Goal: Information Seeking & Learning: Check status

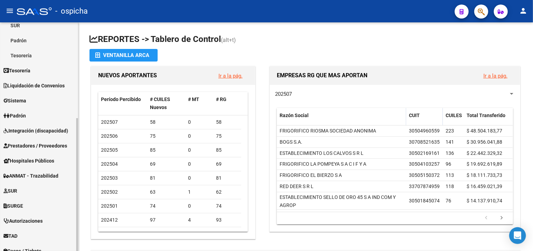
scroll to position [150, 0]
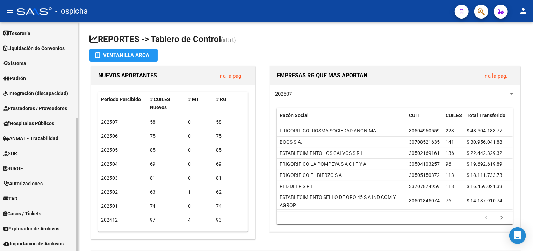
click at [42, 110] on span "Prestadores / Proveedores" at bounding box center [35, 109] width 64 height 8
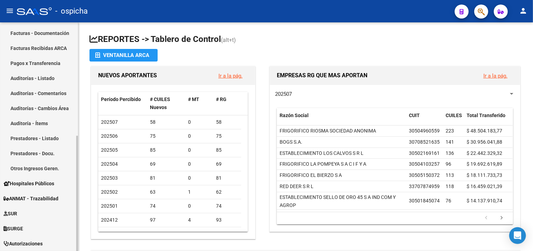
scroll to position [75, 0]
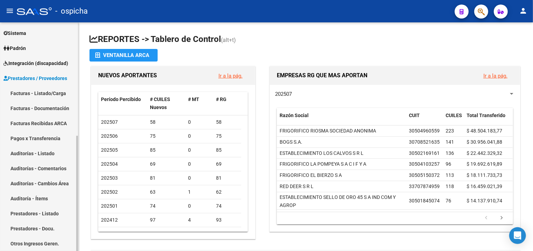
click at [49, 90] on link "Facturas - Listado/Carga" at bounding box center [39, 93] width 78 height 15
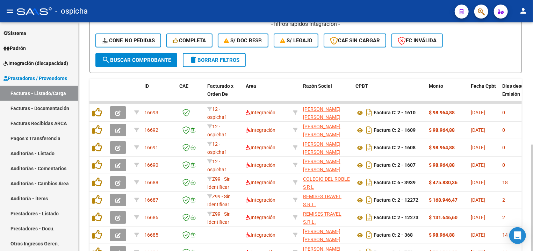
scroll to position [150, 0]
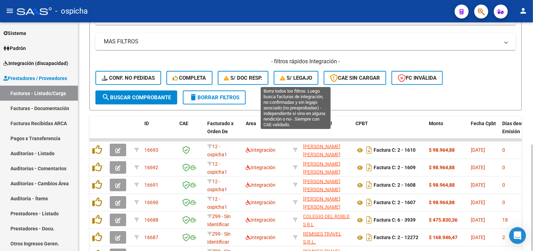
click at [301, 76] on span "S/ legajo" at bounding box center [296, 78] width 32 height 6
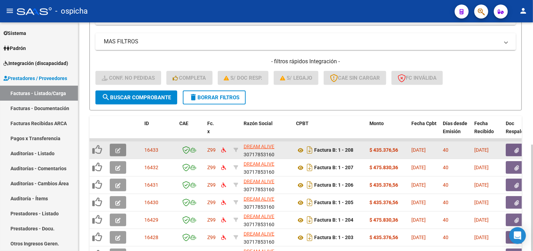
click at [122, 152] on button "button" at bounding box center [118, 150] width 16 height 13
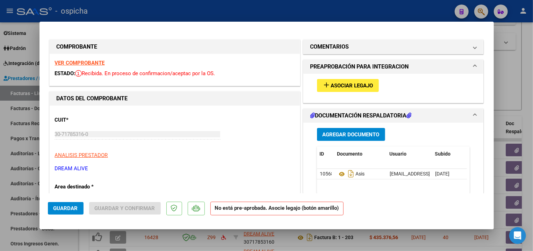
click at [61, 64] on strong "VER COMPROBANTE" at bounding box center [80, 63] width 50 height 6
click at [364, 86] on button "add Asociar Legajo" at bounding box center [348, 85] width 62 height 13
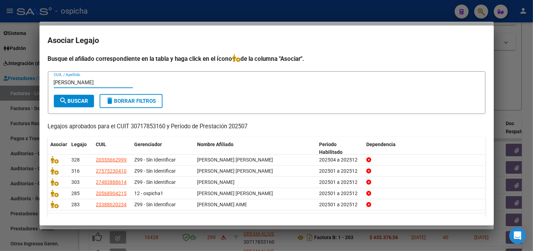
type input "roldan"
click at [82, 105] on button "search Buscar" at bounding box center [74, 101] width 40 height 13
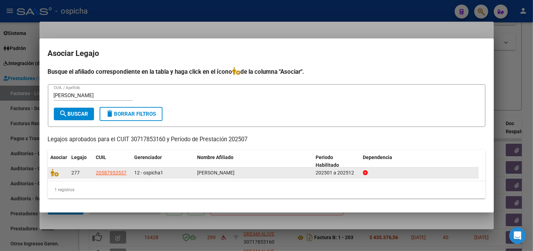
click at [56, 178] on div "277 20587953537 12 - ospicha1 ROLDAN JUAN BENJAMIN 202501 a 202512" at bounding box center [263, 172] width 431 height 11
click at [56, 175] on icon at bounding box center [55, 173] width 8 height 8
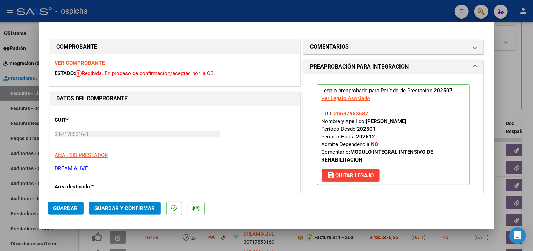
click at [110, 205] on button "Guardar y Confirmar" at bounding box center [125, 208] width 72 height 13
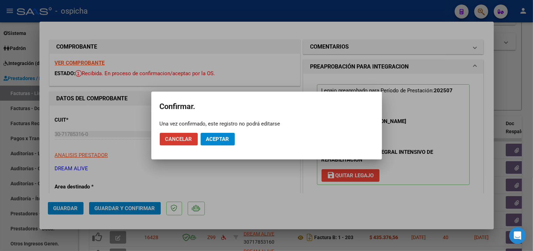
click at [223, 136] on span "Aceptar" at bounding box center [217, 139] width 23 height 6
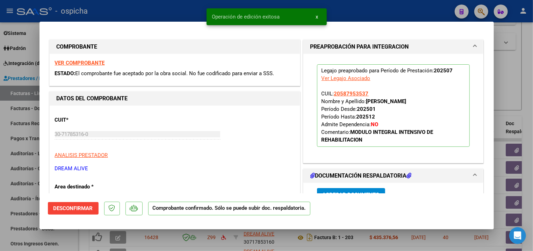
click at [177, 13] on div at bounding box center [266, 125] width 533 height 251
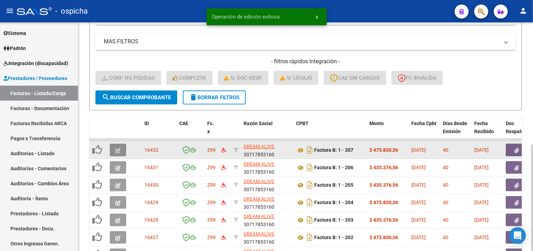
click at [122, 148] on button "button" at bounding box center [118, 150] width 16 height 13
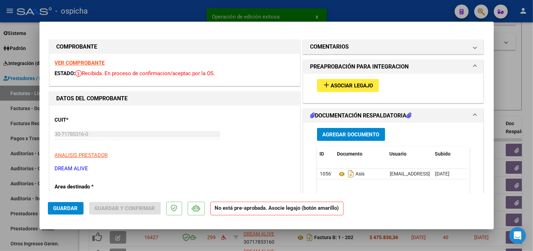
click at [93, 64] on strong "VER COMPROBANTE" at bounding box center [80, 63] width 50 height 6
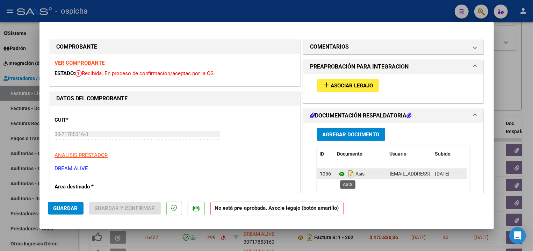
click at [338, 176] on icon at bounding box center [341, 174] width 9 height 8
click at [335, 83] on span "Asociar Legajo" at bounding box center [352, 85] width 42 height 6
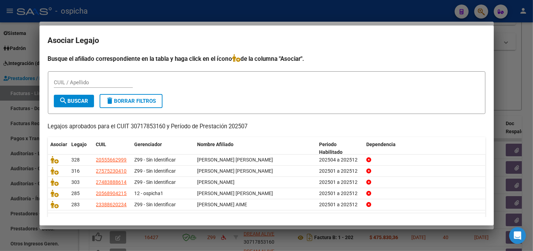
drag, startPoint x: 380, startPoint y: 8, endPoint x: 319, endPoint y: 20, distance: 62.4
click at [374, 10] on div at bounding box center [266, 125] width 533 height 251
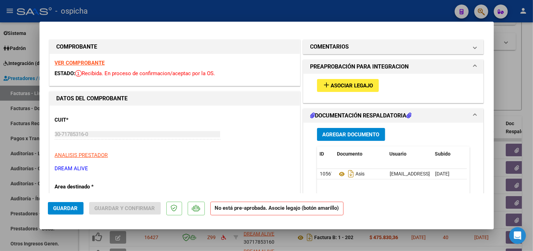
click at [83, 61] on strong "VER COMPROBANTE" at bounding box center [80, 63] width 50 height 6
click at [337, 84] on span "Asociar Legajo" at bounding box center [352, 85] width 42 height 6
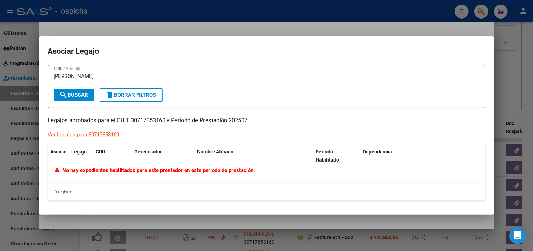
click at [88, 81] on div "LEON RA CUIL / Apellido" at bounding box center [93, 76] width 79 height 10
click at [86, 76] on input "LEON RA" at bounding box center [93, 76] width 79 height 6
type input "R"
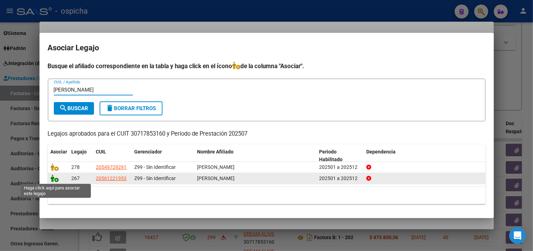
type input "LEON"
click at [57, 180] on icon at bounding box center [55, 178] width 8 height 8
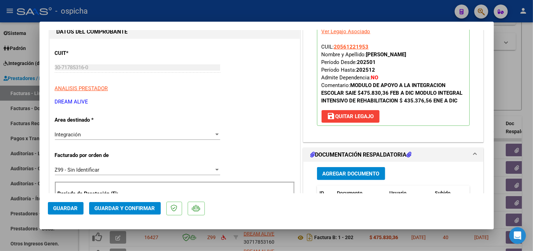
scroll to position [75, 0]
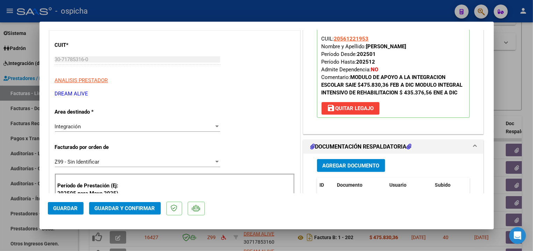
drag, startPoint x: 114, startPoint y: 204, endPoint x: 157, endPoint y: 202, distance: 42.4
click at [114, 205] on button "Guardar y Confirmar" at bounding box center [125, 208] width 72 height 13
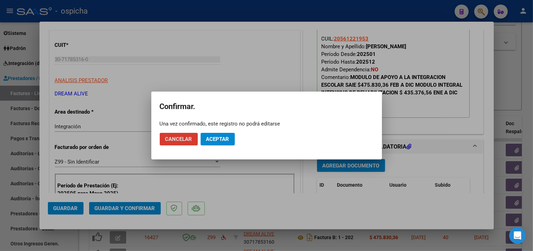
click at [215, 138] on span "Aceptar" at bounding box center [217, 139] width 23 height 6
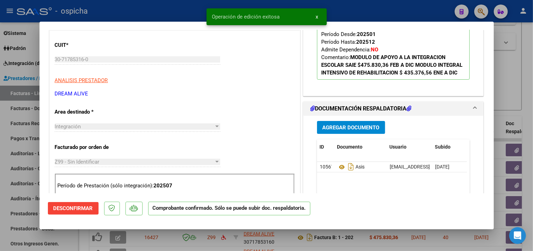
click at [186, 15] on div at bounding box center [266, 125] width 533 height 251
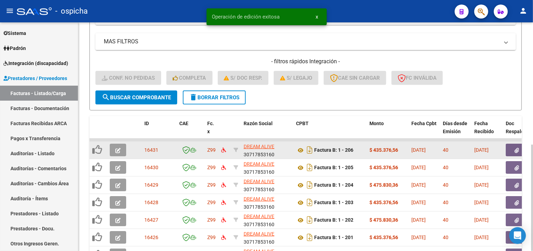
click at [119, 146] on button "button" at bounding box center [118, 150] width 16 height 13
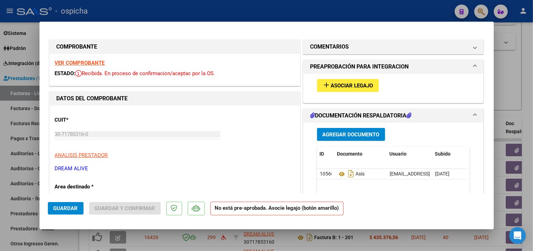
click at [60, 67] on div "VER COMPROBANTE ESTADO: Recibida. En proceso de confirmacion/aceptac por la OS." at bounding box center [175, 70] width 250 height 32
click at [63, 64] on strong "VER COMPROBANTE" at bounding box center [80, 63] width 50 height 6
click at [350, 87] on span "Asociar Legajo" at bounding box center [352, 85] width 42 height 6
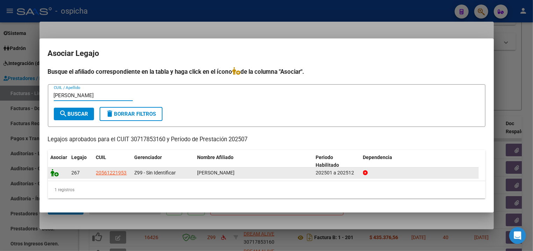
type input "OSORES"
click at [57, 174] on icon at bounding box center [55, 173] width 8 height 8
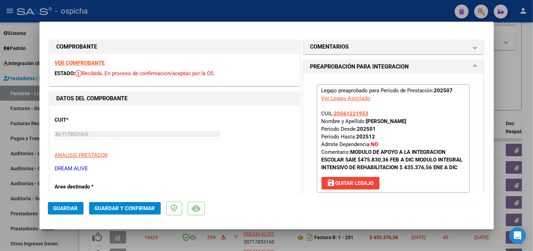
click at [115, 208] on span "Guardar y Confirmar" at bounding box center [125, 208] width 60 height 6
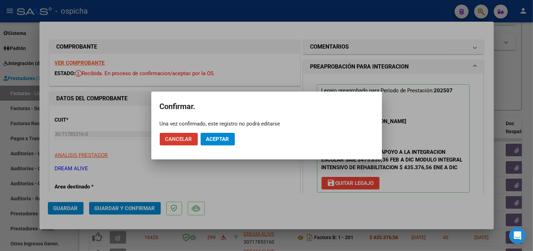
click at [208, 139] on span "Aceptar" at bounding box center [217, 139] width 23 height 6
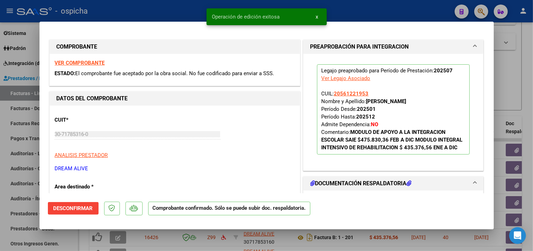
drag, startPoint x: 400, startPoint y: 6, endPoint x: 397, endPoint y: 9, distance: 4.5
click at [399, 7] on div at bounding box center [266, 125] width 533 height 251
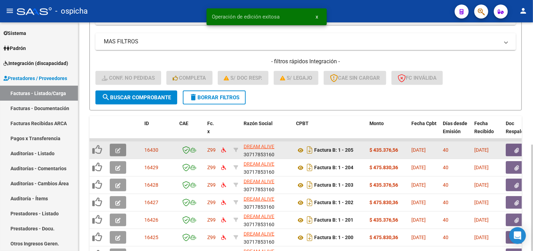
click at [117, 151] on icon "button" at bounding box center [117, 150] width 5 height 5
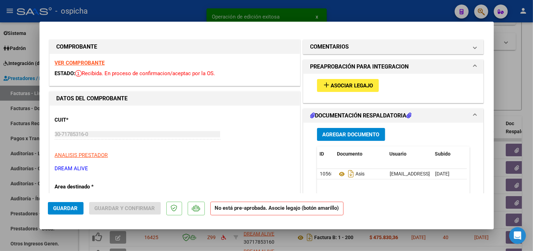
click at [94, 63] on strong "VER COMPROBANTE" at bounding box center [80, 63] width 50 height 6
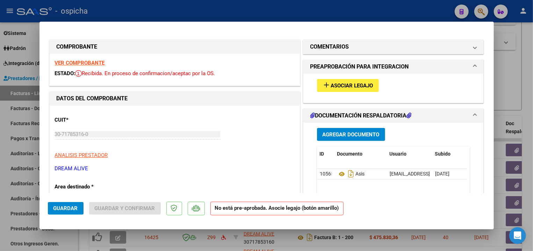
click at [335, 84] on span "Asociar Legajo" at bounding box center [352, 85] width 42 height 6
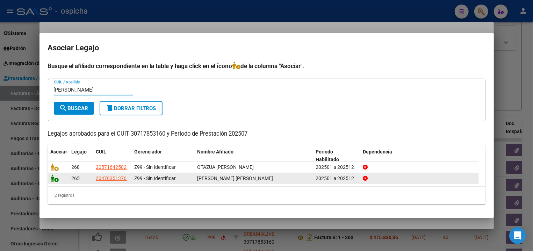
type input "MATIAS"
click at [52, 179] on icon at bounding box center [55, 178] width 8 height 8
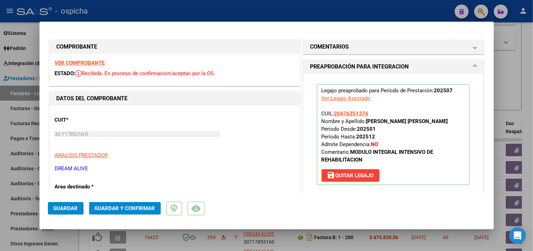
click at [127, 207] on span "Guardar y Confirmar" at bounding box center [125, 208] width 60 height 6
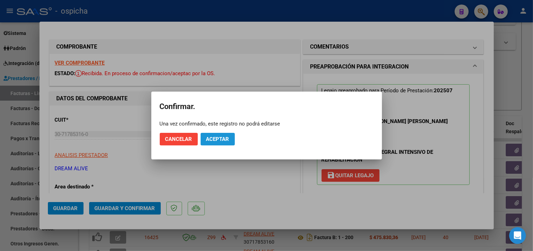
click at [228, 135] on button "Aceptar" at bounding box center [218, 139] width 34 height 13
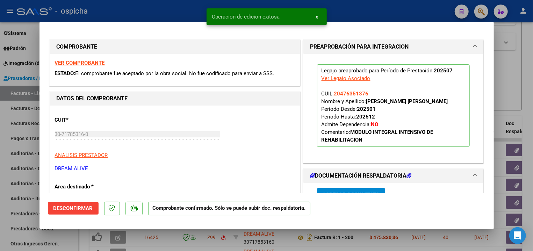
click at [402, 9] on div at bounding box center [266, 125] width 533 height 251
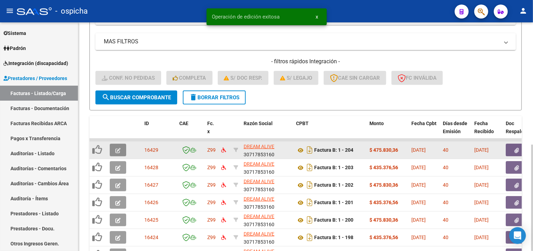
click at [113, 149] on button "button" at bounding box center [118, 150] width 16 height 13
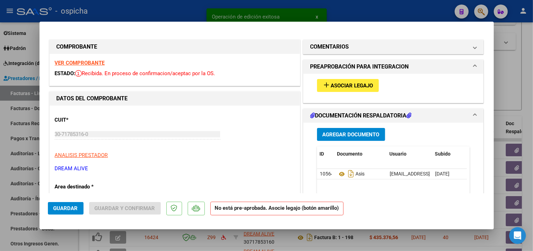
click at [100, 68] on div "VER COMPROBANTE ESTADO: Recibida. En proceso de confirmacion/aceptac por la OS." at bounding box center [175, 70] width 250 height 32
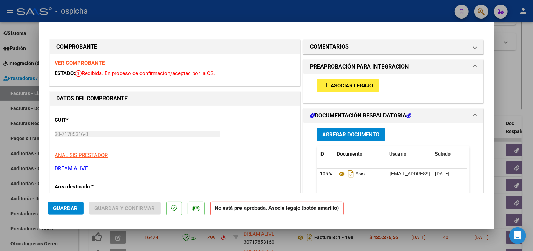
click at [100, 66] on strong "VER COMPROBANTE" at bounding box center [80, 63] width 50 height 6
click at [347, 90] on button "add Asociar Legajo" at bounding box center [348, 85] width 62 height 13
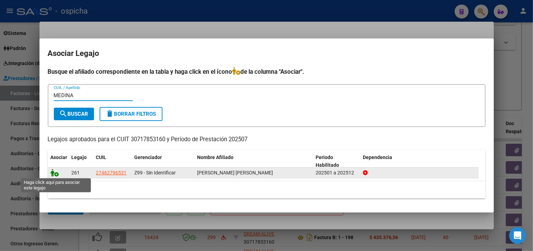
type input "MEDINA"
click at [54, 173] on icon at bounding box center [55, 173] width 8 height 8
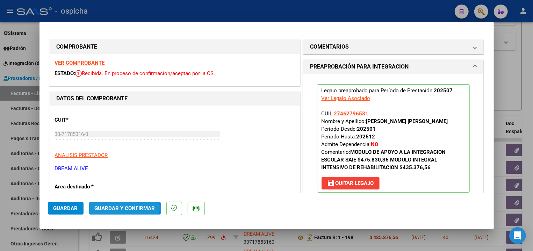
click at [107, 207] on span "Guardar y Confirmar" at bounding box center [125, 208] width 60 height 6
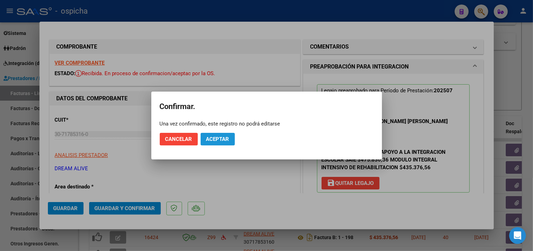
drag, startPoint x: 231, startPoint y: 139, endPoint x: 229, endPoint y: 143, distance: 3.6
click at [229, 143] on button "Aceptar" at bounding box center [218, 139] width 34 height 13
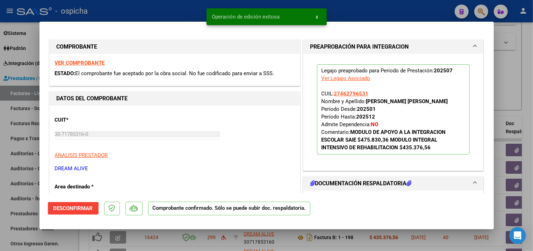
drag, startPoint x: 358, startPoint y: 5, endPoint x: 416, endPoint y: 19, distance: 60.2
click at [365, 9] on div at bounding box center [266, 125] width 533 height 251
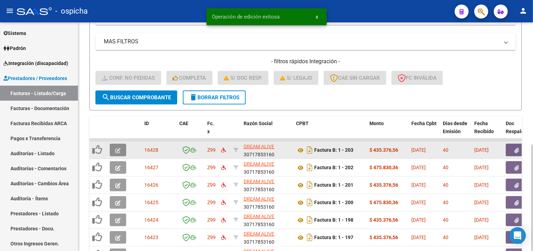
click at [114, 154] on button "button" at bounding box center [118, 150] width 16 height 13
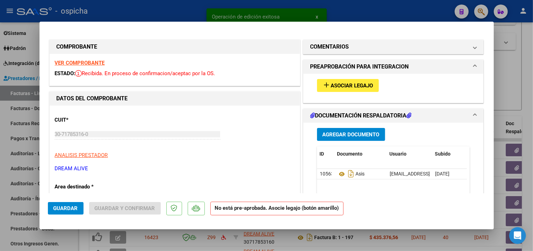
click at [91, 64] on strong "VER COMPROBANTE" at bounding box center [80, 63] width 50 height 6
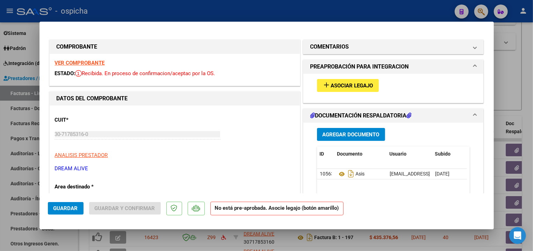
click at [338, 84] on span "Asociar Legajo" at bounding box center [352, 85] width 42 height 6
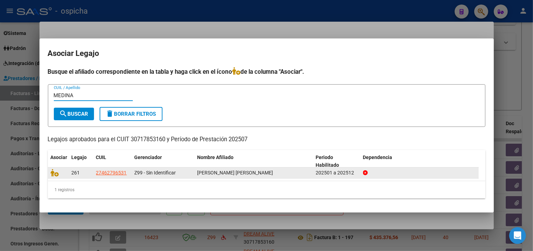
type input "MEDINA"
click at [60, 174] on span at bounding box center [56, 173] width 10 height 6
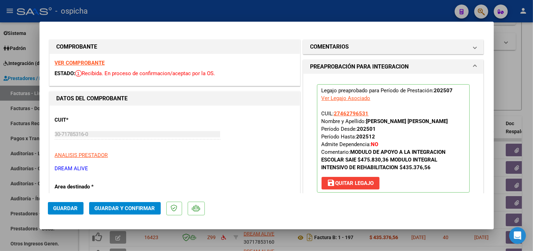
click at [112, 204] on button "Guardar y Confirmar" at bounding box center [125, 208] width 72 height 13
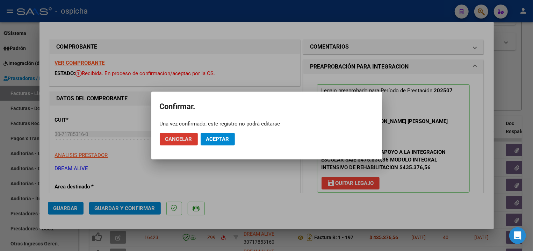
click at [211, 138] on span "Aceptar" at bounding box center [217, 139] width 23 height 6
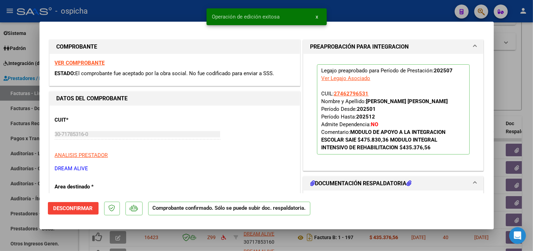
click at [378, 11] on div at bounding box center [266, 125] width 533 height 251
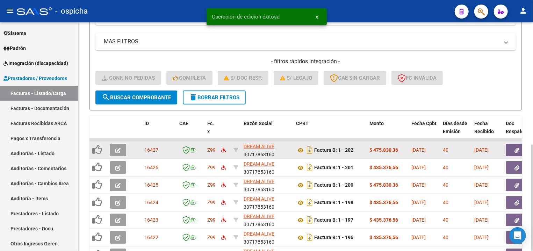
click at [117, 149] on icon "button" at bounding box center [117, 150] width 5 height 5
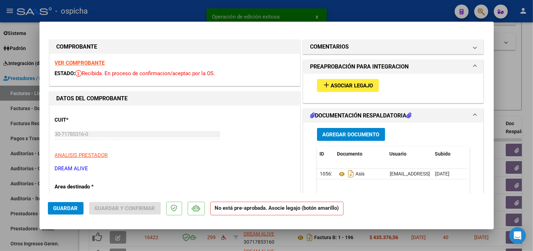
click at [91, 61] on strong "VER COMPROBANTE" at bounding box center [80, 63] width 50 height 6
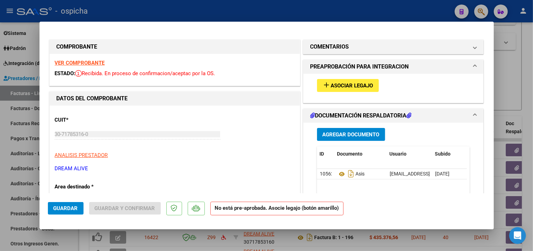
click at [341, 80] on button "add Asociar Legajo" at bounding box center [348, 85] width 62 height 13
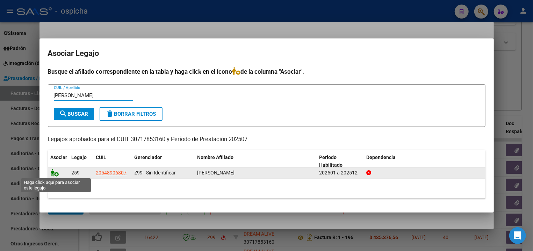
type input "MATTA"
click at [58, 174] on icon at bounding box center [55, 173] width 8 height 8
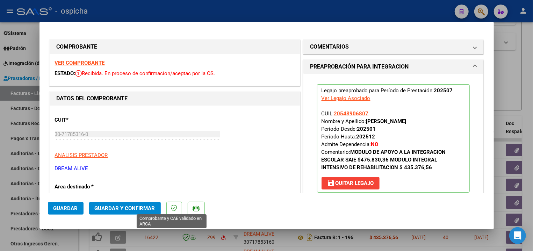
click at [130, 212] on button "Guardar y Confirmar" at bounding box center [125, 208] width 72 height 13
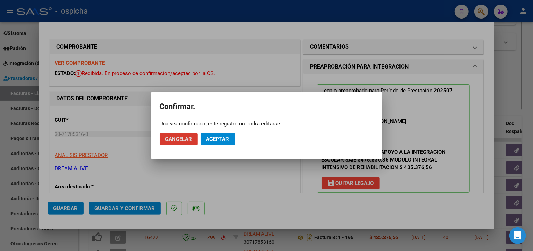
click at [209, 142] on span "Aceptar" at bounding box center [217, 139] width 23 height 6
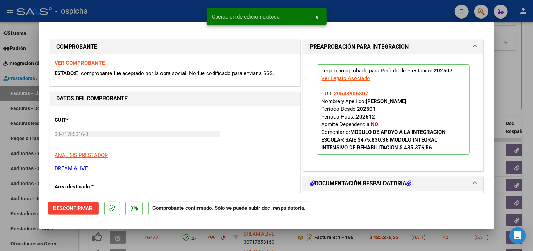
click at [374, 12] on div at bounding box center [266, 125] width 533 height 251
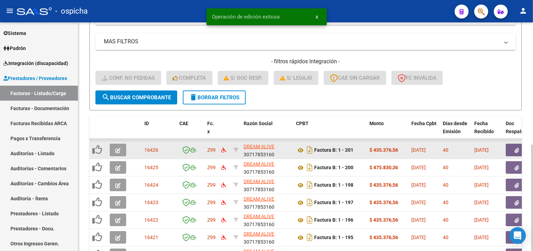
click at [117, 150] on icon "button" at bounding box center [117, 150] width 5 height 5
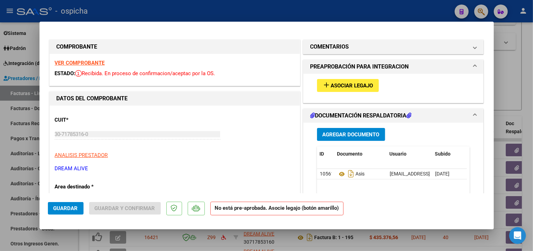
click at [337, 91] on button "add Asociar Legajo" at bounding box center [348, 85] width 62 height 13
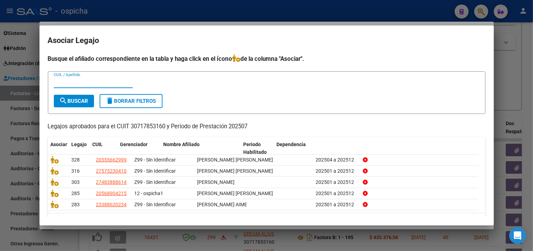
click at [135, 36] on h2 "Asociar Legajo" at bounding box center [267, 40] width 438 height 13
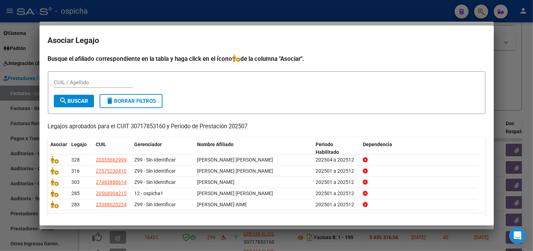
drag, startPoint x: 85, startPoint y: 21, endPoint x: 77, endPoint y: 25, distance: 9.1
click at [86, 20] on div at bounding box center [266, 125] width 533 height 251
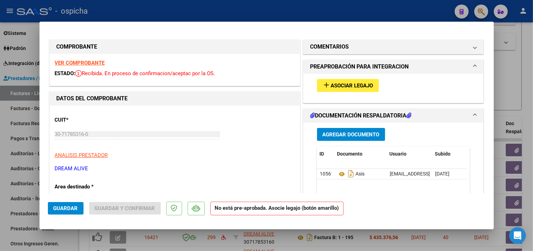
click at [64, 46] on strong "COMPROBANTE" at bounding box center [77, 46] width 41 height 7
click at [64, 61] on strong "VER COMPROBANTE" at bounding box center [80, 63] width 50 height 6
click at [356, 76] on div "add Asociar Legajo" at bounding box center [394, 85] width 164 height 23
click at [354, 85] on span "Asociar Legajo" at bounding box center [352, 85] width 42 height 6
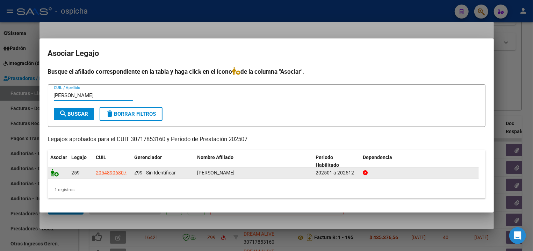
type input "MATTA"
click at [57, 173] on icon at bounding box center [55, 173] width 8 height 8
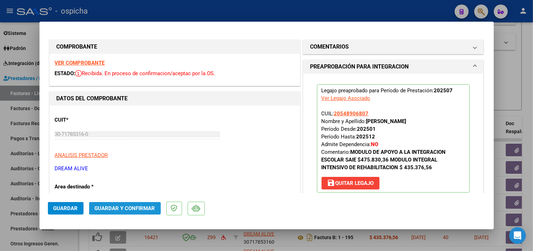
click at [125, 210] on span "Guardar y Confirmar" at bounding box center [125, 208] width 60 height 6
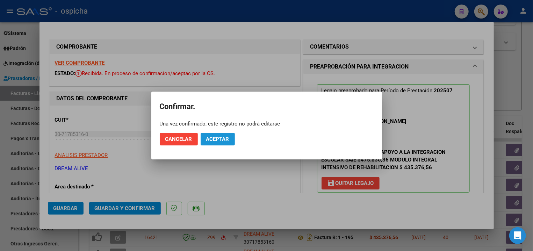
click at [217, 135] on button "Aceptar" at bounding box center [218, 139] width 34 height 13
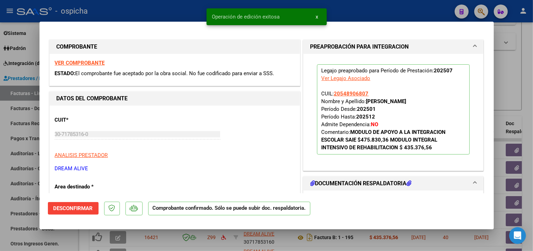
click at [188, 17] on div at bounding box center [266, 125] width 533 height 251
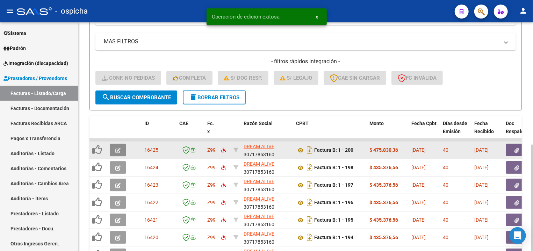
click at [121, 146] on button "button" at bounding box center [118, 150] width 16 height 13
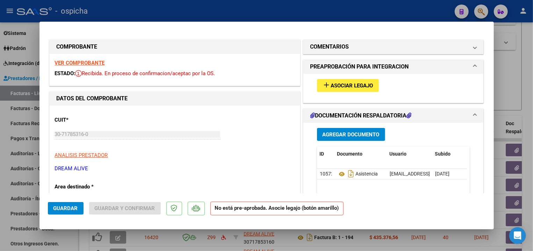
click at [80, 62] on strong "VER COMPROBANTE" at bounding box center [80, 63] width 50 height 6
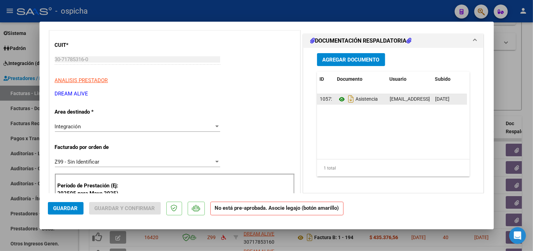
click at [337, 101] on icon at bounding box center [341, 99] width 9 height 8
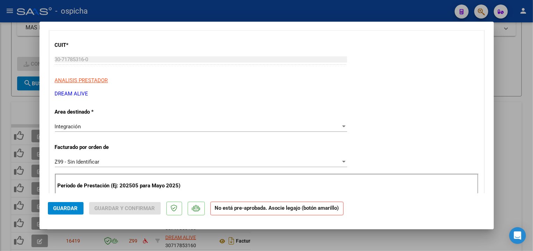
click at [159, 65] on div "30-71785316-0 Ingresar CUIT" at bounding box center [201, 59] width 292 height 10
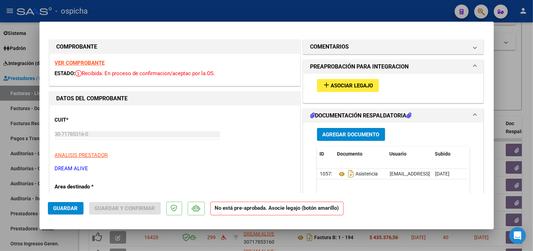
click at [332, 86] on span "Asociar Legajo" at bounding box center [352, 85] width 42 height 6
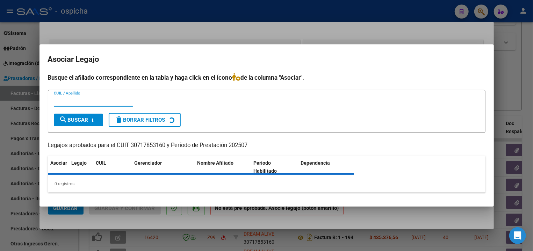
click at [88, 99] on input "CUIL / Apellido" at bounding box center [93, 101] width 79 height 6
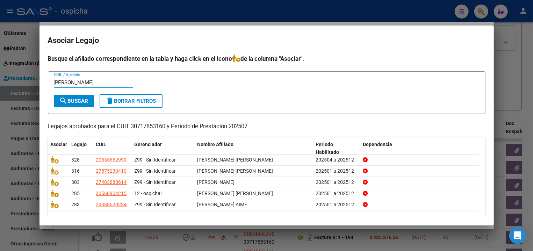
type input "garcia"
click at [67, 102] on mat-icon "search" at bounding box center [63, 100] width 8 height 8
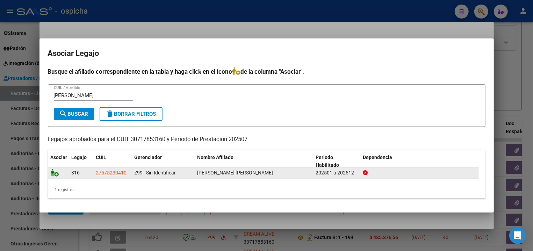
click at [55, 174] on icon at bounding box center [55, 173] width 8 height 8
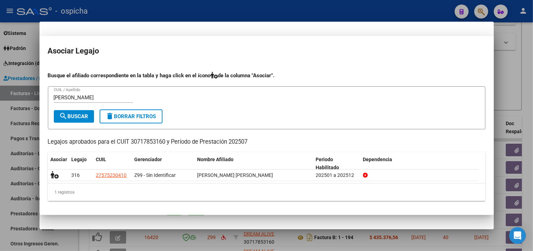
click at [108, 210] on span "Guardar y Confirmar" at bounding box center [125, 208] width 60 height 6
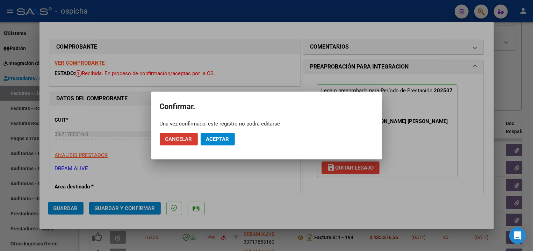
click at [227, 144] on button "Aceptar" at bounding box center [218, 139] width 34 height 13
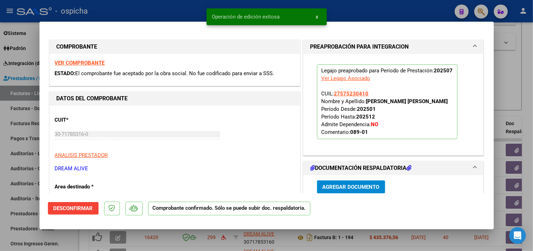
click at [340, 8] on div at bounding box center [266, 125] width 533 height 251
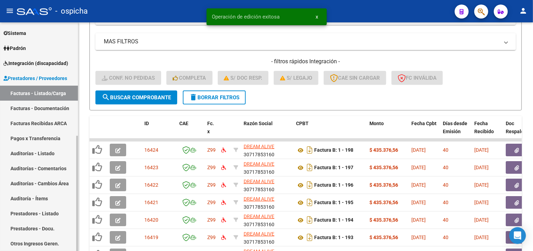
click at [68, 66] on span "Integración (discapacidad)" at bounding box center [35, 63] width 65 height 8
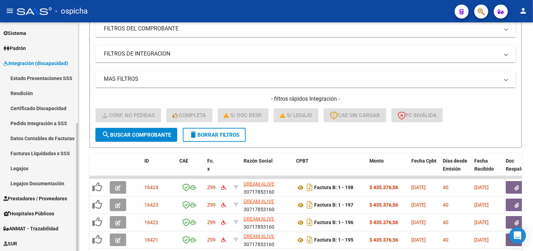
click at [51, 151] on link "Facturas Liquidadas x SSS" at bounding box center [39, 153] width 78 height 15
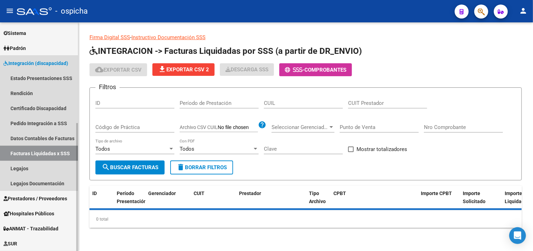
click at [51, 151] on link "Facturas Liquidadas x SSS" at bounding box center [39, 153] width 78 height 15
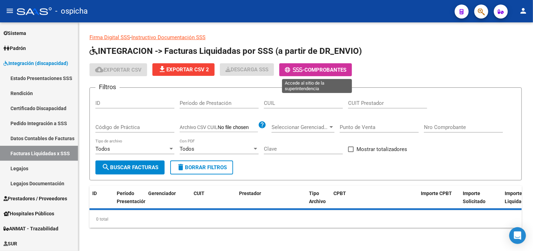
click at [304, 72] on span "-" at bounding box center [295, 70] width 20 height 6
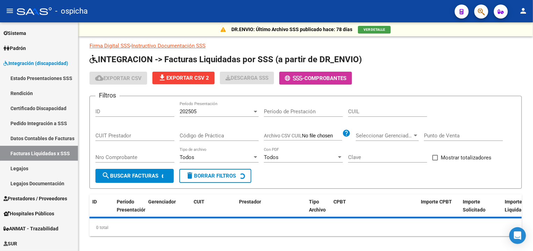
click at [316, 70] on app-list-header "INTEGRACION -> Facturas Liquidadas por SSS (a partir de DR_ENVIO) cloud_downloa…" at bounding box center [305, 121] width 432 height 135
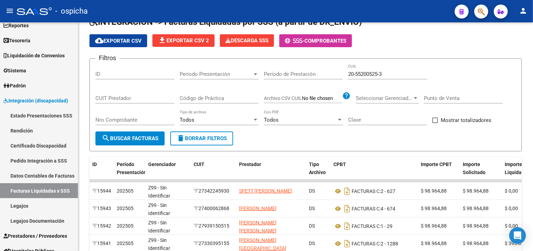
scroll to position [1, 0]
click at [344, 41] on span "Comprobantes" at bounding box center [325, 41] width 42 height 6
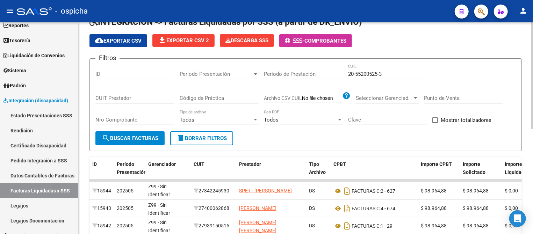
click at [309, 37] on button "- Comprobantes" at bounding box center [315, 40] width 73 height 13
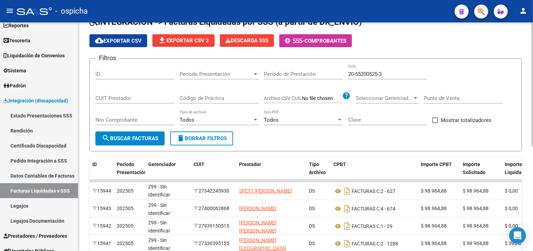
drag, startPoint x: 311, startPoint y: 35, endPoint x: 313, endPoint y: 41, distance: 5.8
click at [311, 37] on button "- Comprobantes" at bounding box center [315, 40] width 73 height 13
click at [313, 41] on span "Comprobantes" at bounding box center [325, 41] width 42 height 6
click at [309, 41] on span "Comprobantes" at bounding box center [325, 41] width 42 height 6
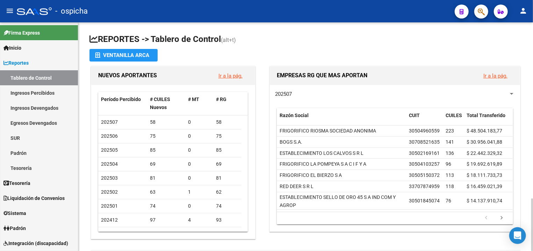
click at [318, 53] on app-file-import-inline "Ventanilla ARCA" at bounding box center [305, 55] width 432 height 13
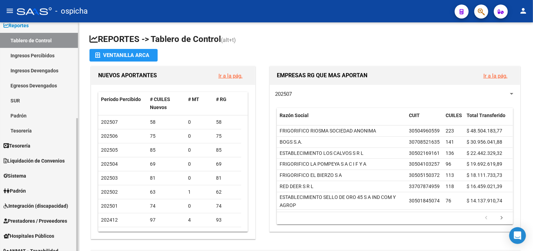
scroll to position [75, 0]
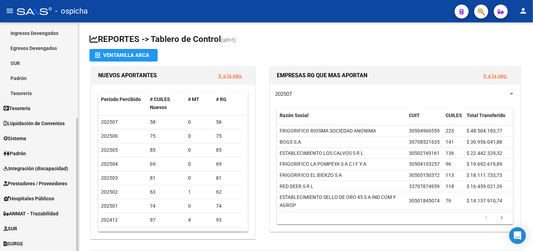
click at [33, 168] on span "Integración (discapacidad)" at bounding box center [35, 169] width 65 height 8
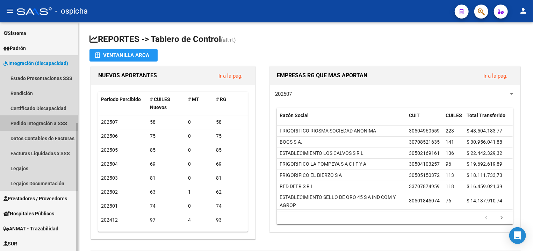
click at [46, 122] on link "Pedido Integración a SSS" at bounding box center [39, 123] width 78 height 15
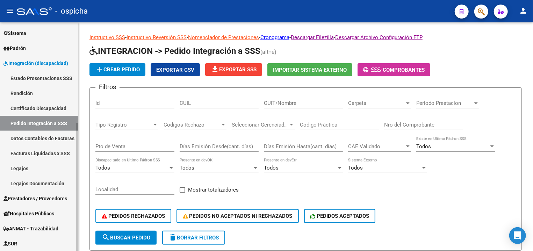
click at [37, 116] on link "Pedido Integración a SSS" at bounding box center [39, 123] width 78 height 15
click at [38, 116] on link "Pedido Integración a SSS" at bounding box center [39, 123] width 78 height 15
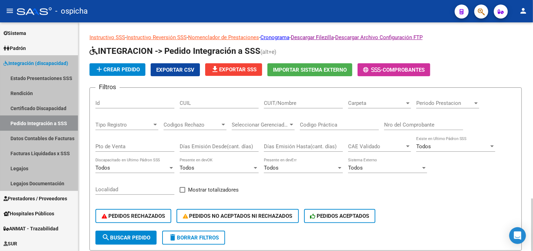
click at [288, 122] on div "Seleccionar Gerenciador" at bounding box center [260, 125] width 57 height 6
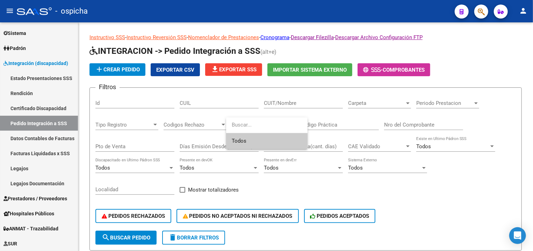
click at [371, 72] on div at bounding box center [266, 125] width 533 height 251
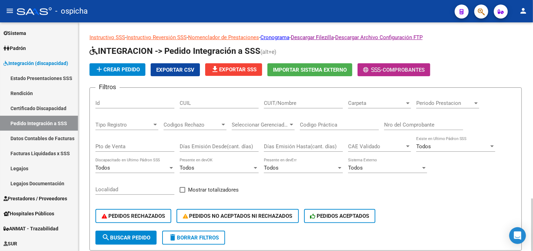
click at [372, 69] on icon at bounding box center [372, 69] width 3 height 5
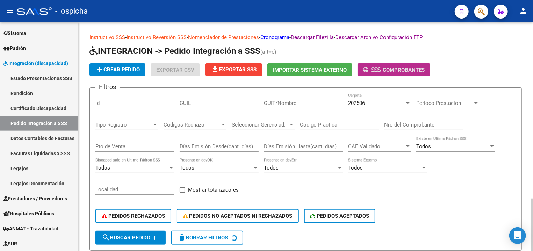
click at [374, 68] on icon at bounding box center [375, 69] width 3 height 5
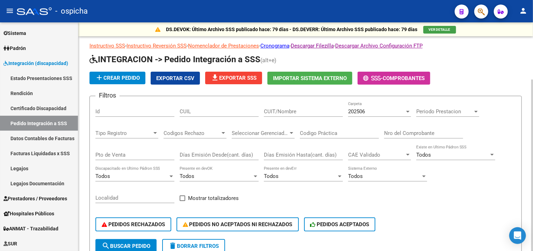
scroll to position [113, 0]
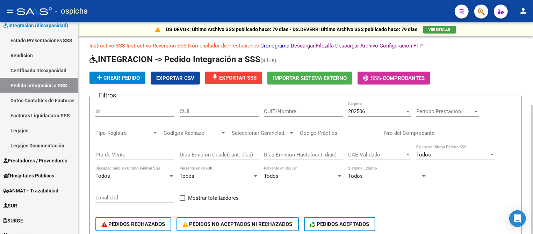
click at [403, 76] on span "Comprobantes" at bounding box center [404, 78] width 42 height 6
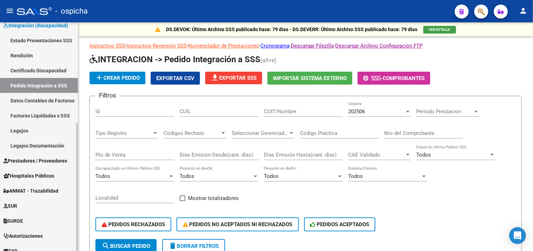
click at [64, 120] on link "Facturas Liquidadas x SSS" at bounding box center [39, 115] width 78 height 15
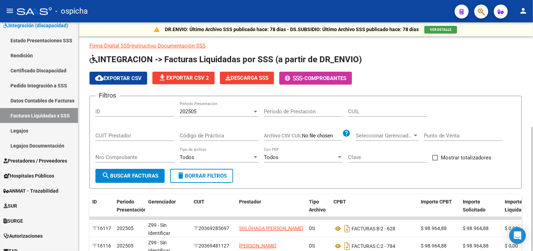
click at [269, 114] on input "Período de Prestación" at bounding box center [303, 111] width 79 height 6
click at [243, 111] on div "202505" at bounding box center [216, 111] width 73 height 6
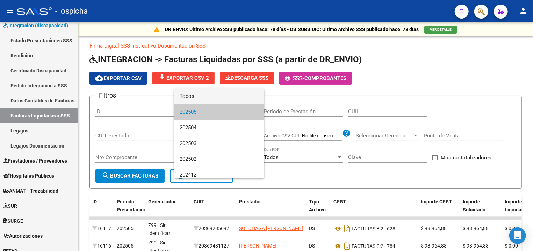
click at [233, 99] on span "Todos" at bounding box center [219, 96] width 79 height 16
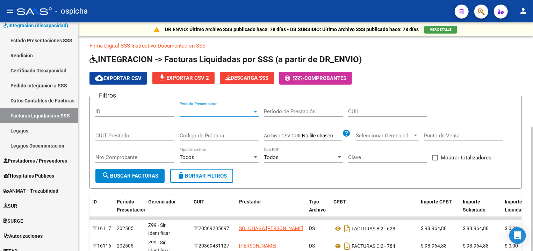
click at [263, 113] on div "Filtros ID Período Presentación Período Presentación Período de Prestación CUIL…" at bounding box center [305, 135] width 421 height 67
click at [277, 113] on input "Período de Prestación" at bounding box center [303, 111] width 79 height 6
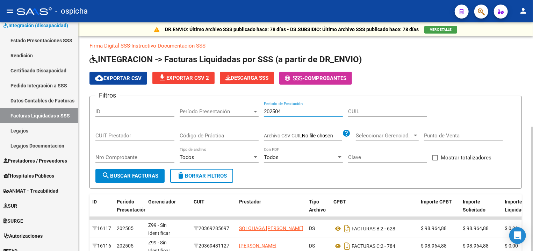
type input "202504"
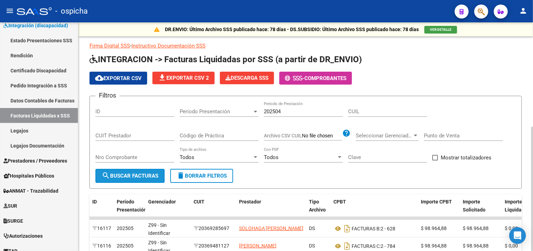
click at [119, 175] on span "search Buscar Facturas" at bounding box center [130, 176] width 57 height 6
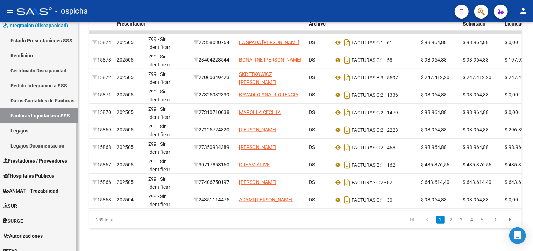
scroll to position [80, 0]
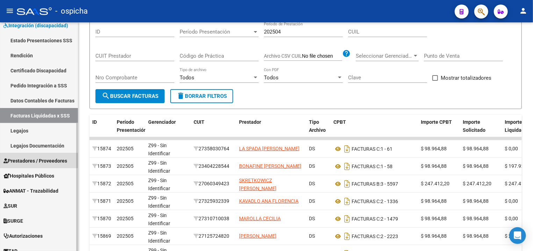
click at [41, 158] on span "Prestadores / Proveedores" at bounding box center [35, 161] width 64 height 8
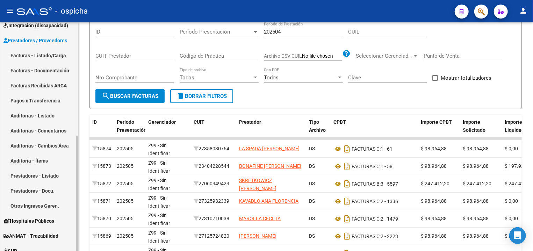
click at [37, 59] on link "Facturas - Listado/Carga" at bounding box center [39, 55] width 78 height 15
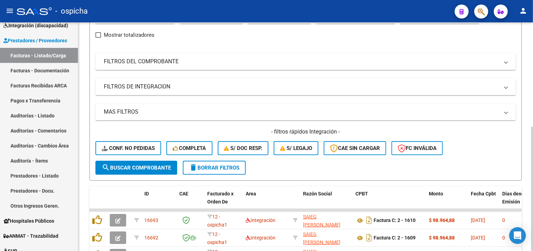
scroll to position [207, 0]
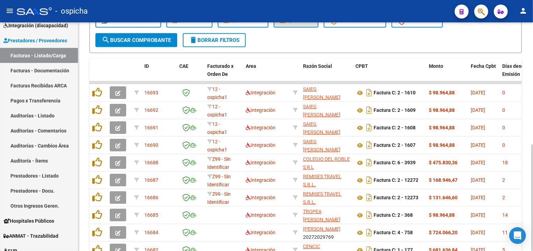
click at [301, 24] on span "S/ legajo" at bounding box center [296, 20] width 32 height 6
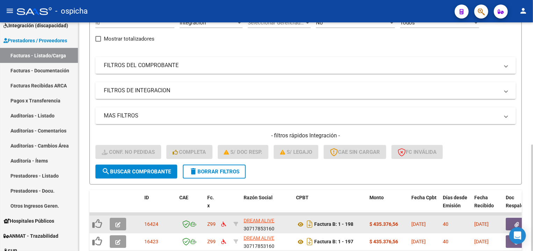
scroll to position [113, 0]
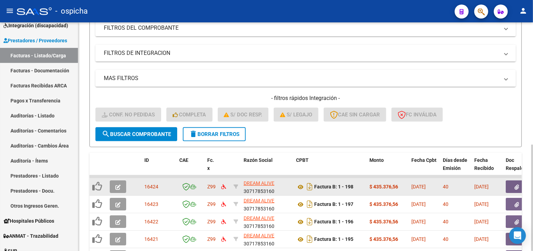
click at [117, 182] on button "button" at bounding box center [118, 186] width 16 height 13
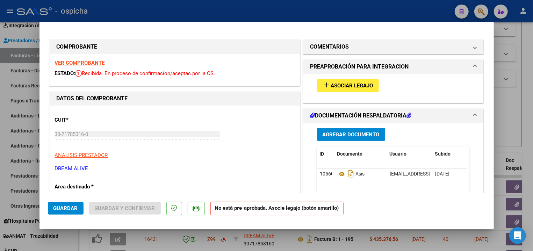
drag, startPoint x: 78, startPoint y: 68, endPoint x: 79, endPoint y: 63, distance: 4.8
click at [79, 63] on strong "VER COMPROBANTE" at bounding box center [80, 63] width 50 height 6
click at [353, 87] on span "Asociar Legajo" at bounding box center [352, 85] width 42 height 6
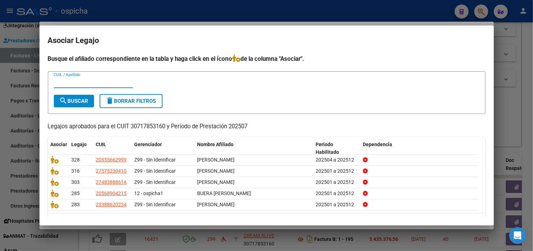
click at [79, 102] on span "search Buscar" at bounding box center [73, 101] width 29 height 6
click at [126, 84] on input "CUIL / Apellido" at bounding box center [93, 82] width 79 height 6
type input "ROJAS"
click at [83, 98] on button "search Buscar" at bounding box center [74, 101] width 40 height 13
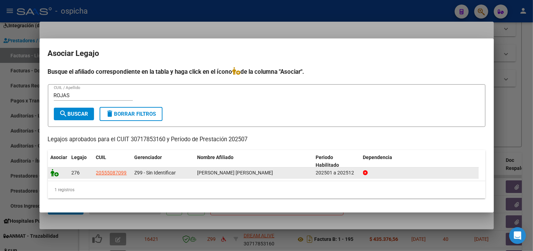
click at [56, 171] on icon at bounding box center [55, 173] width 8 height 8
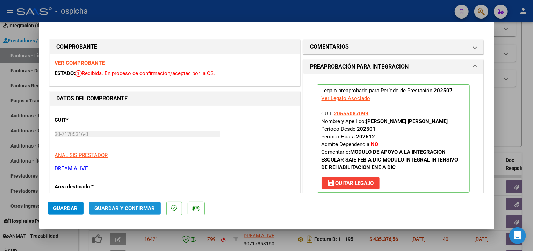
click at [140, 209] on span "Guardar y Confirmar" at bounding box center [125, 208] width 60 height 6
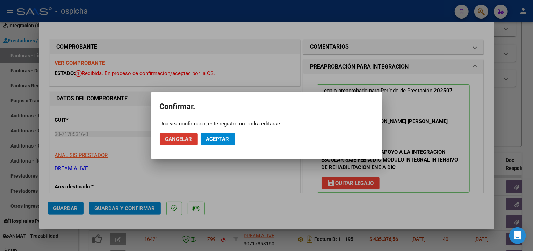
click at [204, 140] on button "Aceptar" at bounding box center [218, 139] width 34 height 13
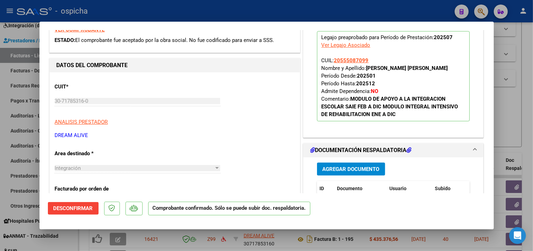
scroll to position [37, 0]
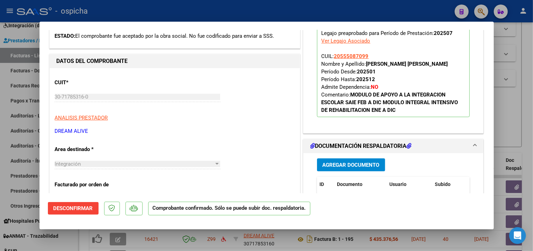
drag, startPoint x: 229, startPoint y: 17, endPoint x: 229, endPoint y: 9, distance: 8.7
click at [229, 16] on div at bounding box center [266, 125] width 533 height 251
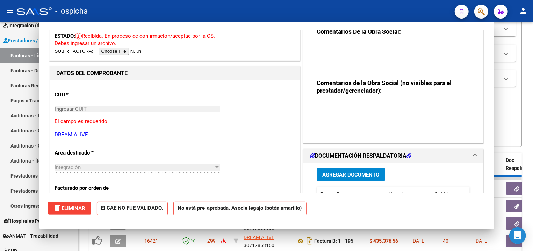
click at [229, 9] on div "- ospicha" at bounding box center [233, 10] width 432 height 15
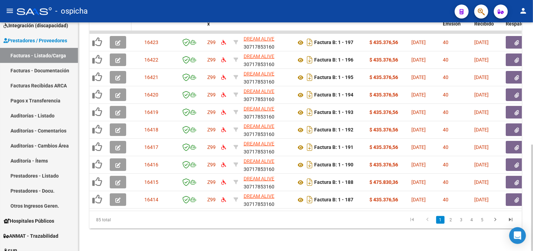
scroll to position [113, 0]
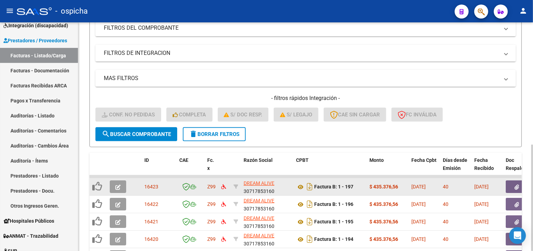
click at [119, 181] on button "button" at bounding box center [118, 186] width 16 height 13
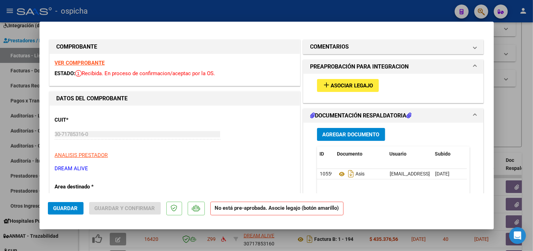
drag, startPoint x: 74, startPoint y: 61, endPoint x: 81, endPoint y: 63, distance: 7.8
click at [75, 61] on strong "VER COMPROBANTE" at bounding box center [80, 63] width 50 height 6
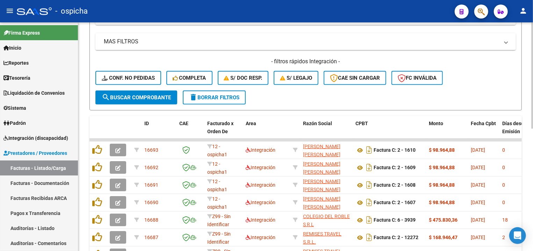
scroll to position [75, 0]
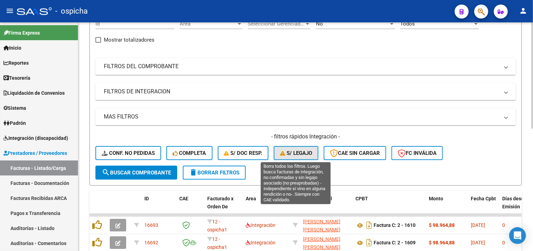
click at [294, 153] on span "S/ legajo" at bounding box center [296, 153] width 32 height 6
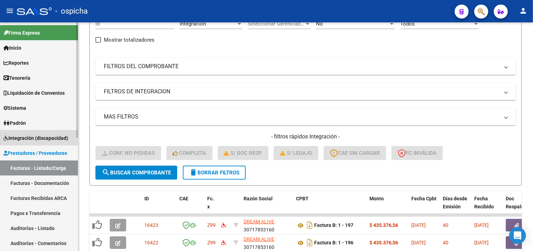
click at [17, 135] on span "Integración (discapacidad)" at bounding box center [35, 138] width 65 height 8
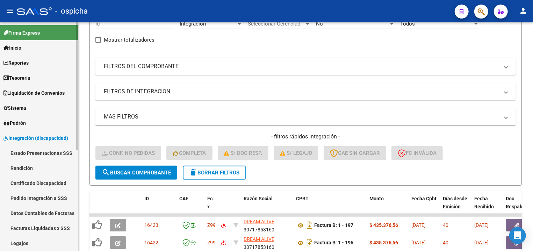
click at [43, 198] on link "Pedido Integración a SSS" at bounding box center [39, 198] width 78 height 15
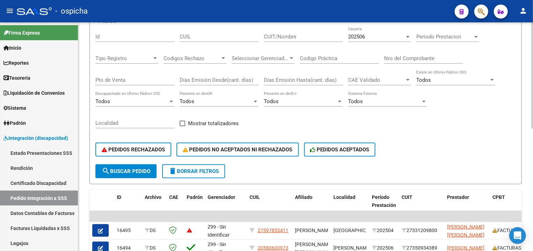
scroll to position [1, 0]
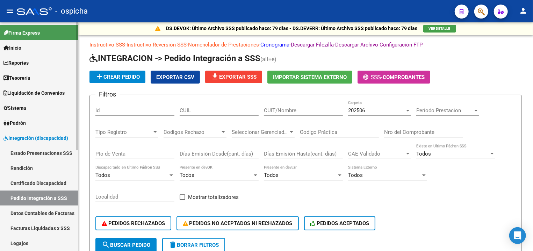
click at [53, 224] on link "Facturas Liquidadas x SSS" at bounding box center [39, 228] width 78 height 15
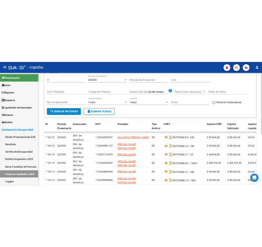
scroll to position [37, 0]
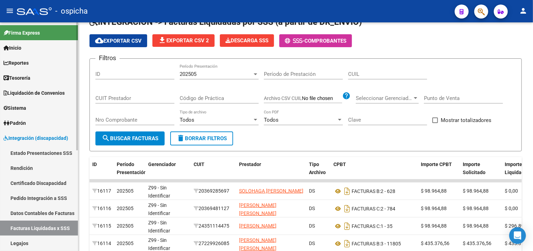
click at [65, 224] on link "Facturas Liquidadas x SSS" at bounding box center [39, 228] width 78 height 15
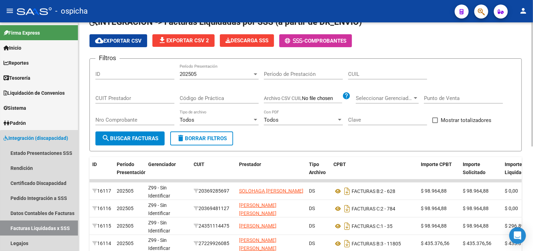
click at [218, 70] on div "202505 Período Presentación" at bounding box center [219, 71] width 79 height 15
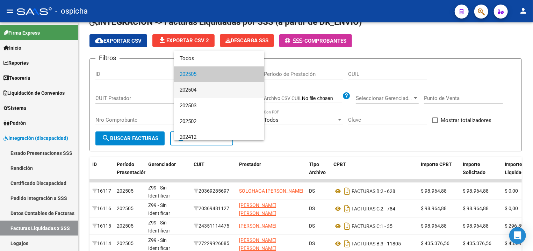
click at [220, 93] on span "202504" at bounding box center [219, 90] width 79 height 16
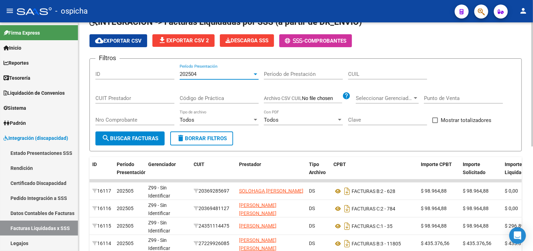
click at [144, 139] on span "search Buscar Facturas" at bounding box center [130, 138] width 57 height 6
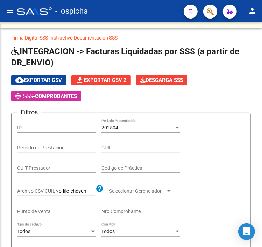
scroll to position [67, 0]
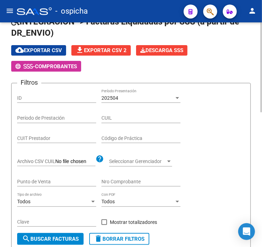
drag, startPoint x: 239, startPoint y: 67, endPoint x: 240, endPoint y: 52, distance: 14.7
click at [239, 66] on div "cloud_download Exportar CSV file_download Exportar CSV 2 Descarga SSS - Comprob…" at bounding box center [130, 58] width 239 height 27
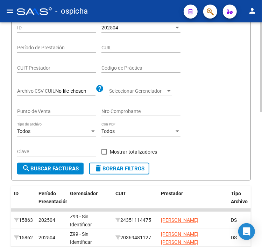
click at [46, 69] on input "CUIT Prestador" at bounding box center [56, 68] width 79 height 6
type input "20-18440054-6"
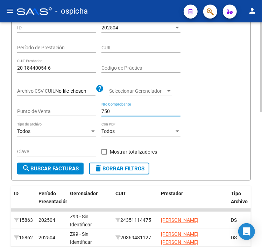
type input "750"
click at [48, 170] on span "search Buscar Facturas" at bounding box center [50, 168] width 57 height 6
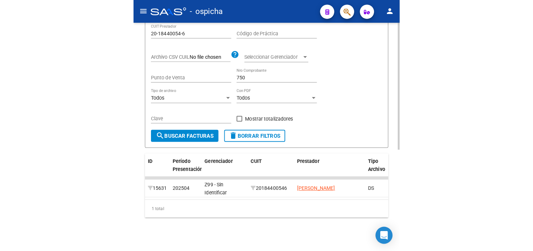
scroll to position [102, 0]
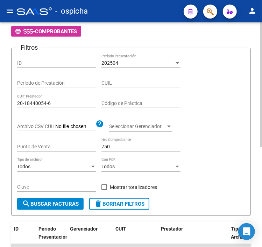
click at [116, 202] on span "delete Borrar Filtros" at bounding box center [119, 204] width 50 height 6
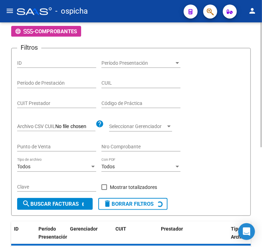
click at [132, 63] on span "Período Presentación" at bounding box center [137, 63] width 73 height 6
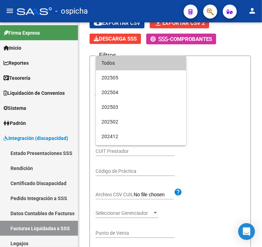
click at [114, 90] on div at bounding box center [131, 123] width 262 height 247
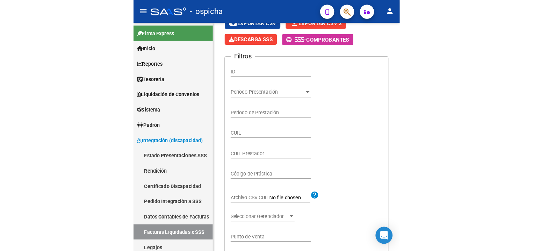
scroll to position [46, 0]
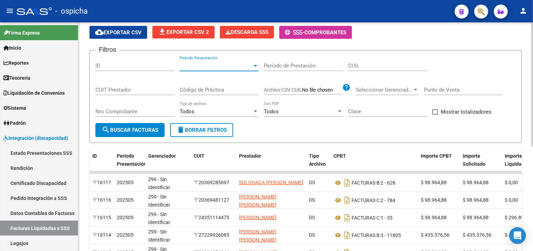
click at [252, 64] on span "Período Presentación" at bounding box center [216, 66] width 73 height 6
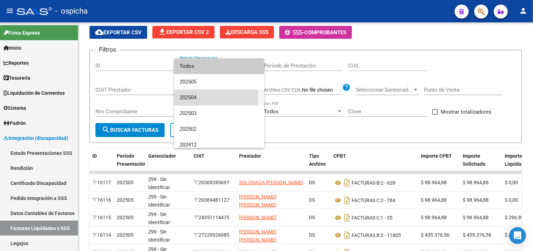
click at [191, 97] on span "202504" at bounding box center [219, 98] width 79 height 16
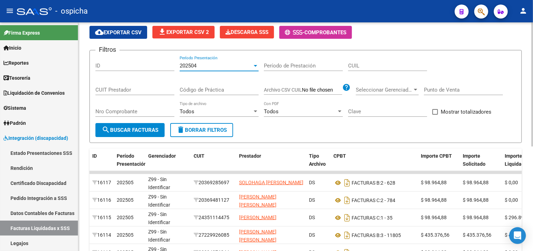
click at [135, 128] on span "search Buscar Facturas" at bounding box center [130, 130] width 57 height 6
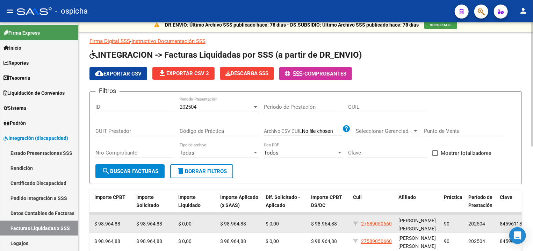
scroll to position [42, 0]
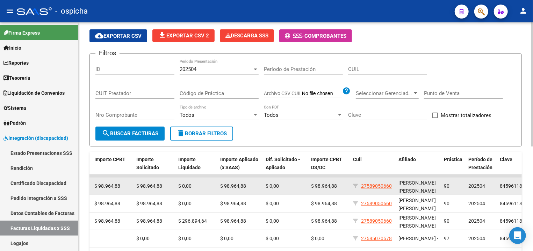
click at [471, 184] on span "202504" at bounding box center [476, 186] width 17 height 6
copy span "202504"
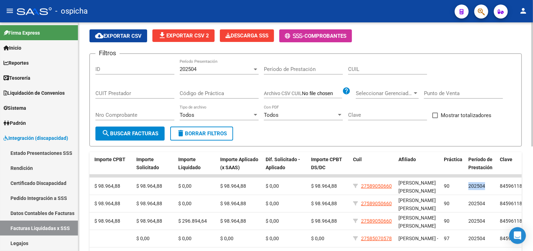
drag, startPoint x: 296, startPoint y: 73, endPoint x: 295, endPoint y: 70, distance: 4.1
click at [295, 70] on input "Período de Prestación" at bounding box center [303, 69] width 79 height 6
paste input "202504"
type input "202504"
click at [149, 133] on span "search Buscar Facturas" at bounding box center [130, 133] width 57 height 6
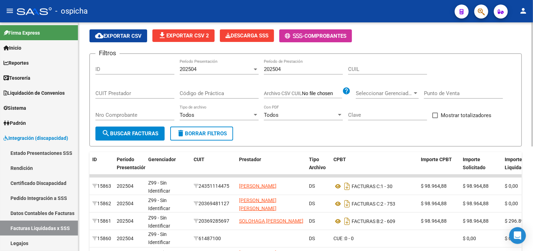
scroll to position [5, 0]
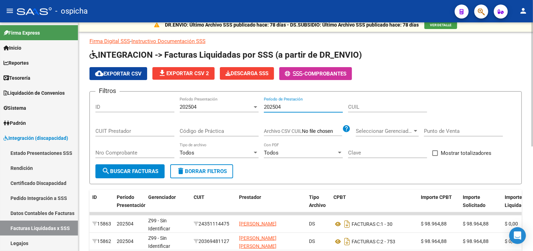
drag, startPoint x: 307, startPoint y: 108, endPoint x: 218, endPoint y: 108, distance: 88.8
click at [264, 108] on input "202504" at bounding box center [303, 107] width 79 height 6
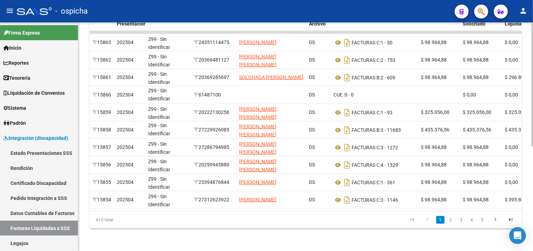
scroll to position [0, 0]
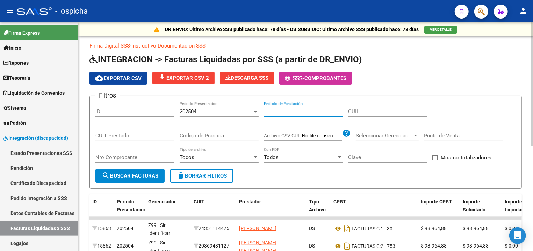
click at [232, 80] on span "Descarga SSS" at bounding box center [246, 78] width 43 height 6
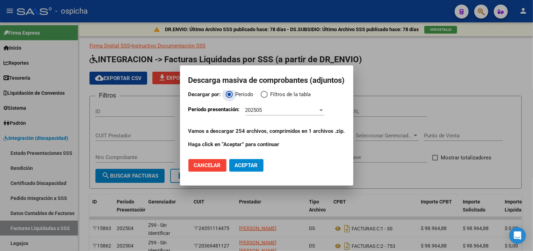
click at [245, 111] on span "202505" at bounding box center [253, 110] width 17 height 6
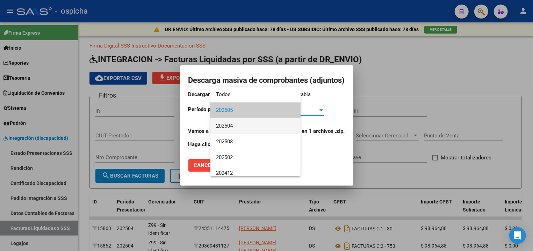
click at [231, 128] on span "202504" at bounding box center [255, 126] width 79 height 16
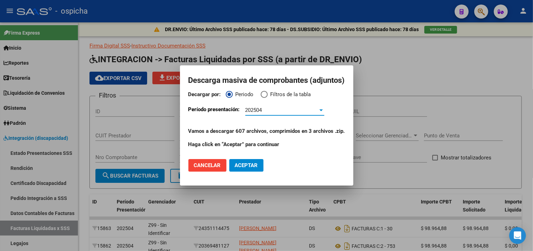
click at [235, 164] on span "Aceptar" at bounding box center [246, 165] width 23 height 6
